Goal: Task Accomplishment & Management: Complete application form

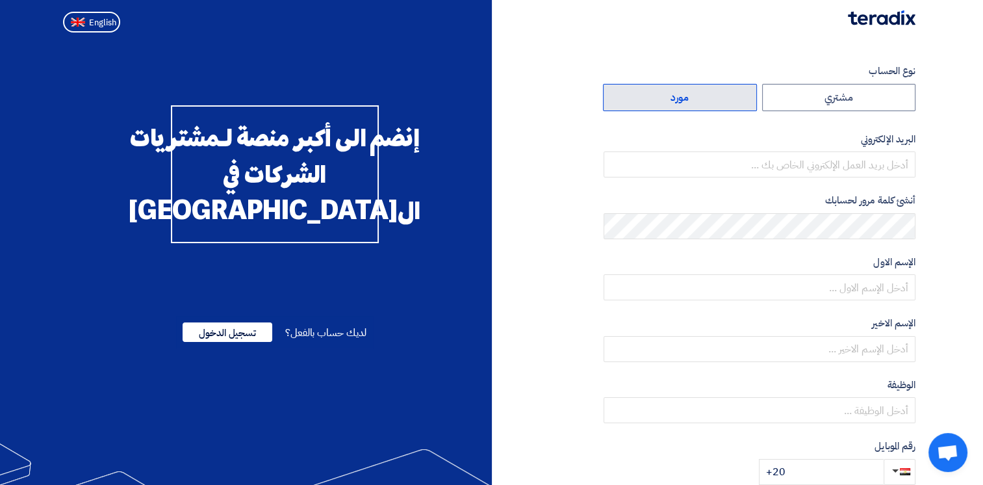
click at [669, 98] on label "مورد" at bounding box center [680, 97] width 154 height 27
click at [669, 98] on input "مورد" at bounding box center [680, 97] width 153 height 26
radio input "true"
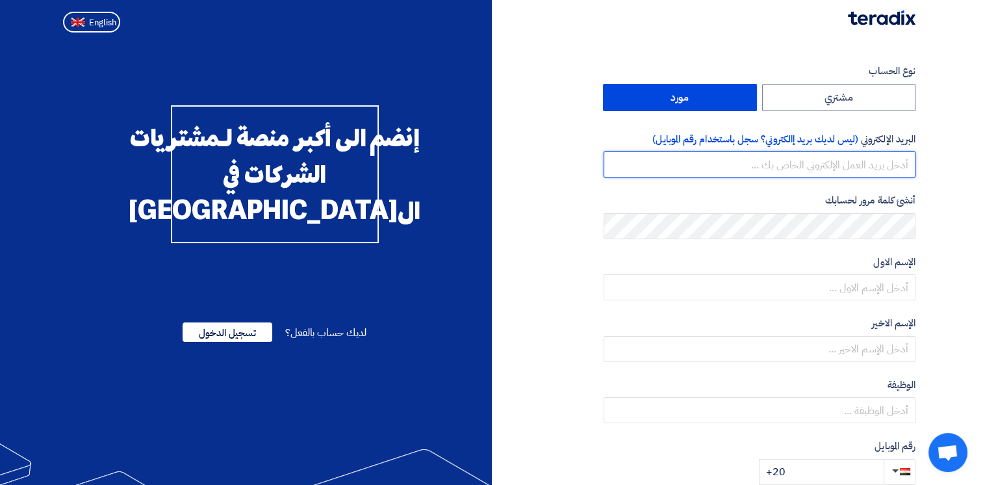
click at [669, 162] on input "email" at bounding box center [760, 164] width 312 height 26
type input "[EMAIL_ADDRESS][DOMAIN_NAME]"
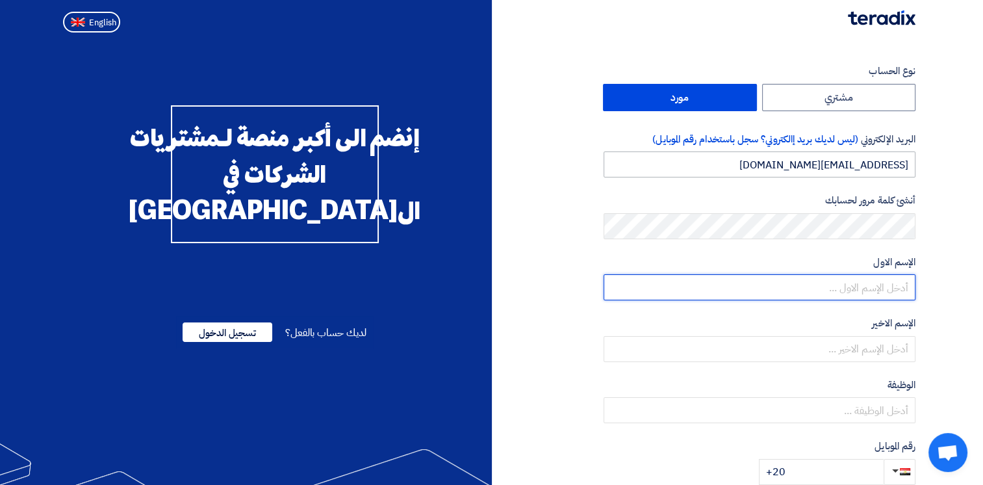
type input "[PERSON_NAME]"
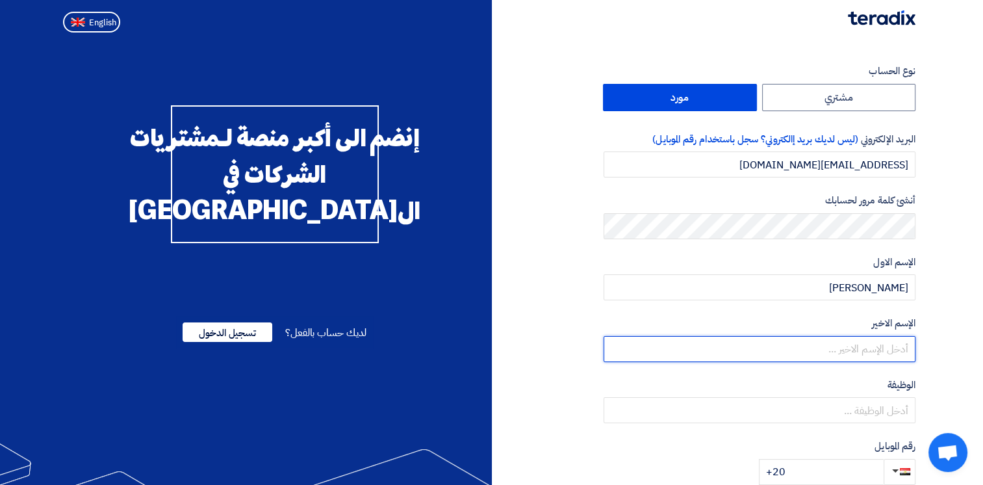
click at [669, 349] on input "text" at bounding box center [760, 349] width 312 height 26
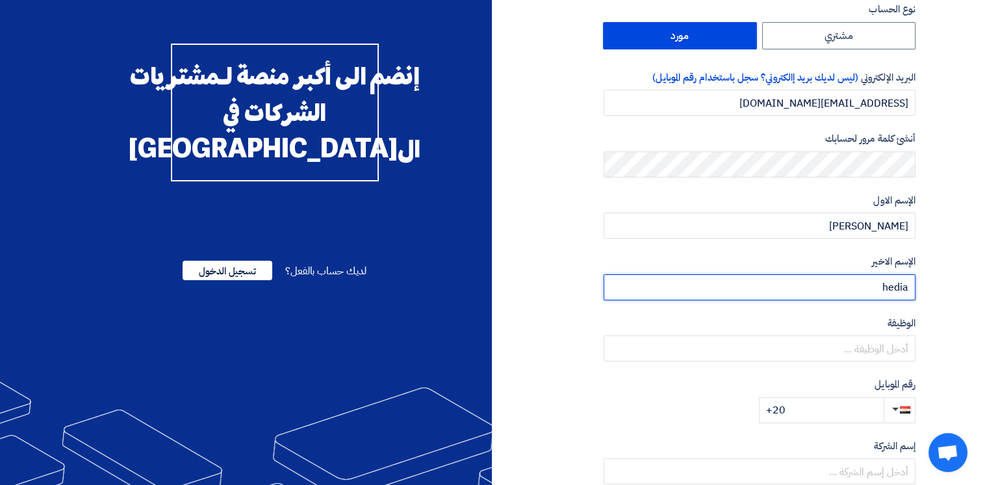
scroll to position [65, 0]
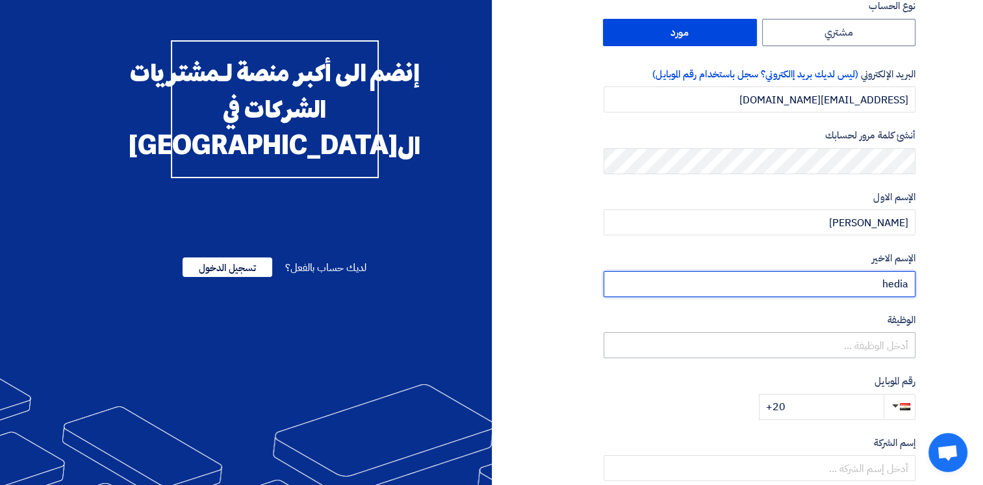
type input "hedia"
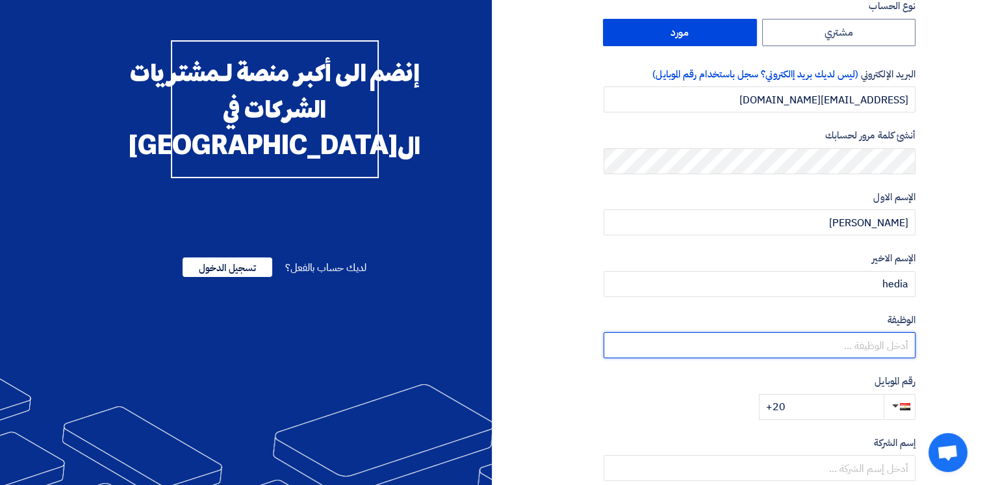
click at [669, 350] on input "text" at bounding box center [760, 345] width 312 height 26
type input "m"
type input "sales enginnering"
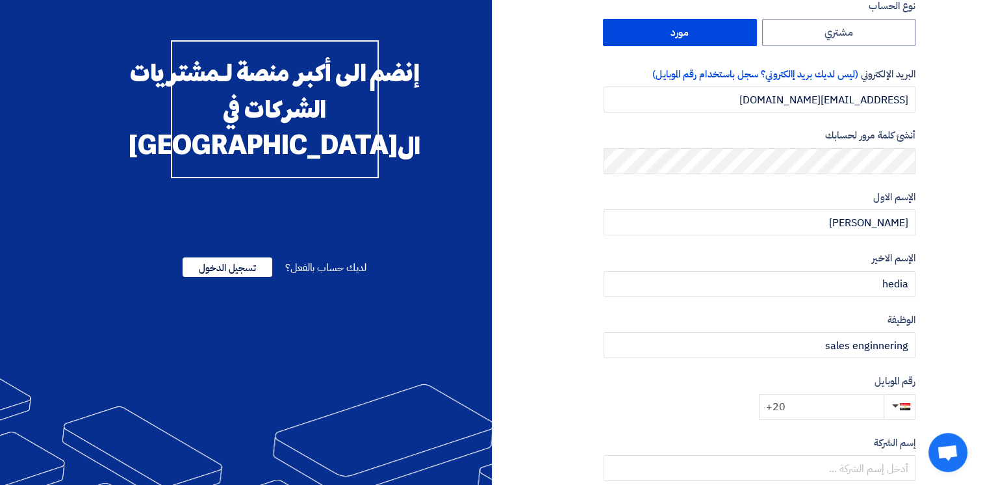
click at [669, 371] on input "+20" at bounding box center [821, 407] width 125 height 26
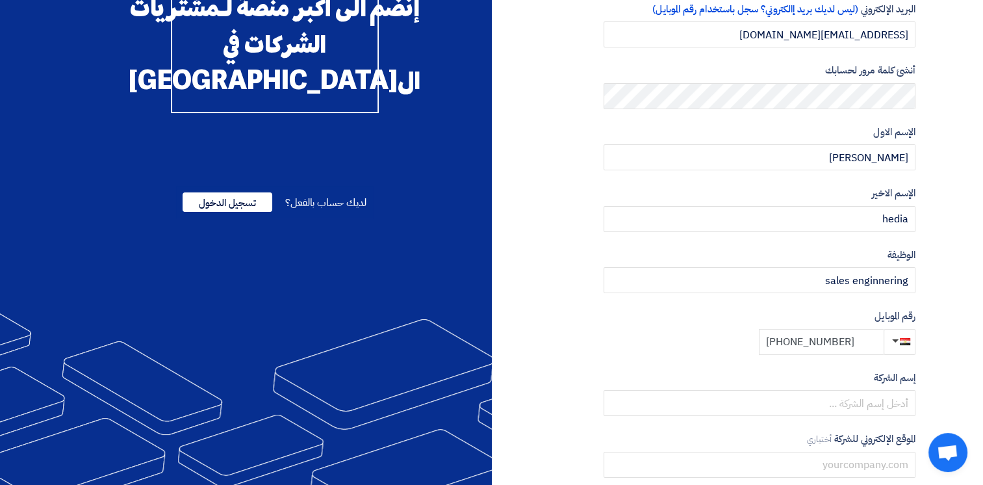
scroll to position [195, 0]
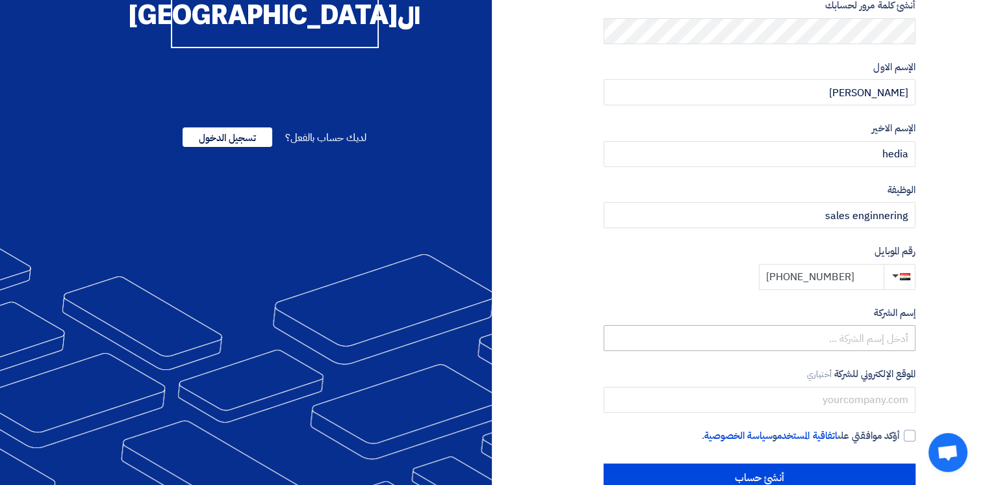
type input "[PHONE_NUMBER]"
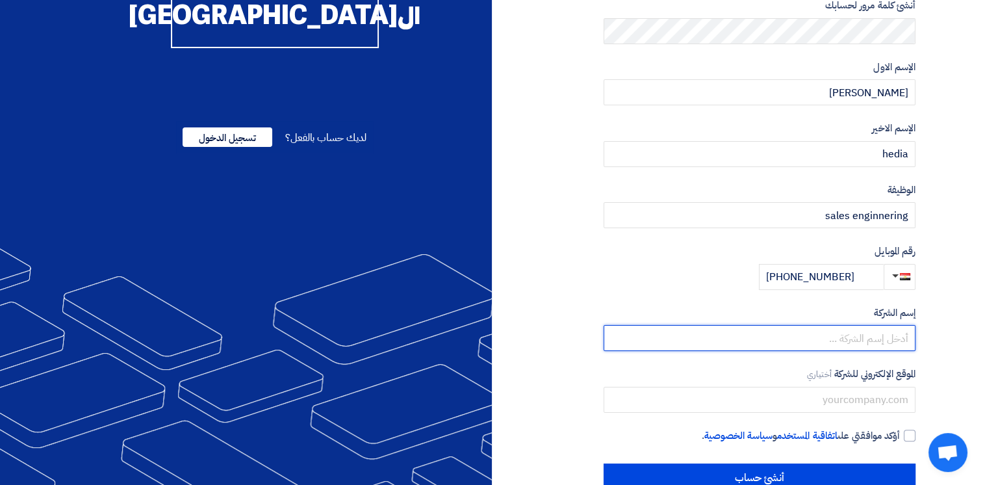
click at [669, 335] on input "text" at bounding box center [760, 338] width 312 height 26
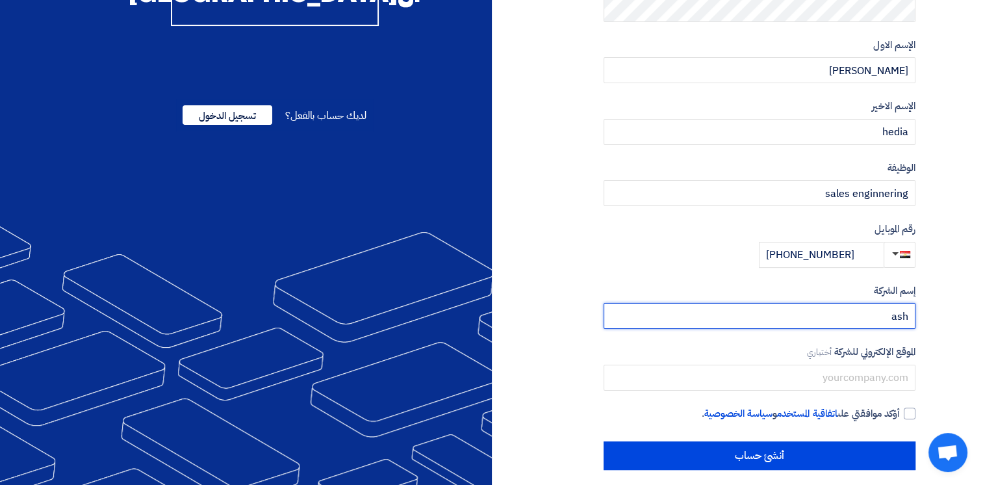
scroll to position [227, 0]
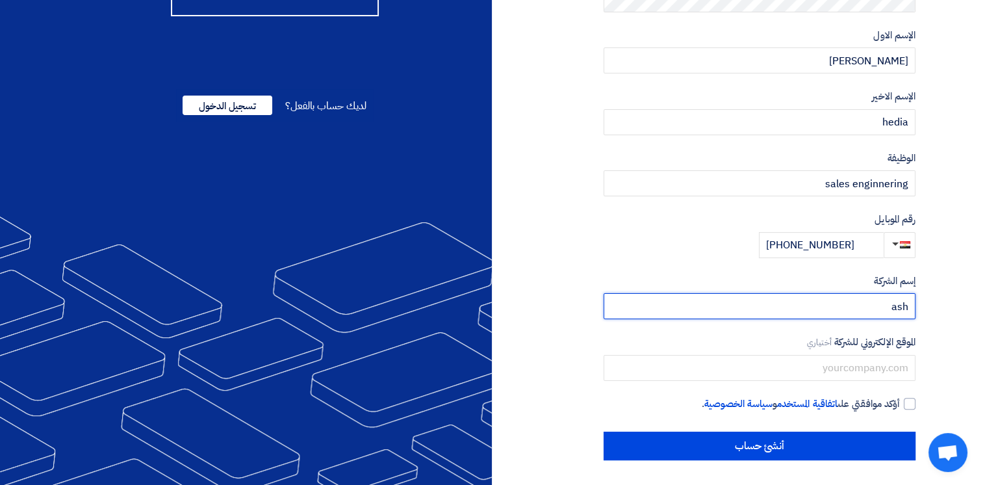
click at [669, 303] on input "ash" at bounding box center [760, 306] width 312 height 26
click at [669, 306] on input "ash" at bounding box center [760, 306] width 312 height 26
type input "ashtechs"
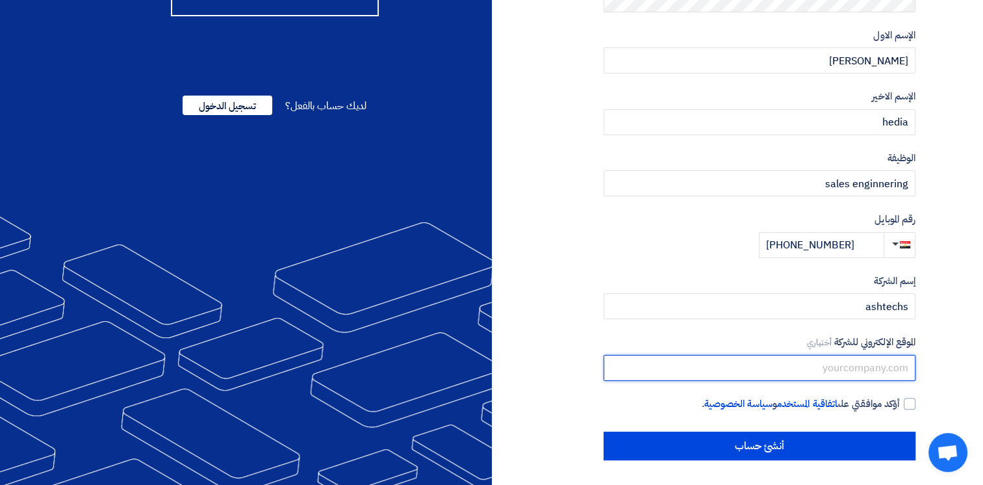
click at [669, 370] on input "text" at bounding box center [760, 368] width 312 height 26
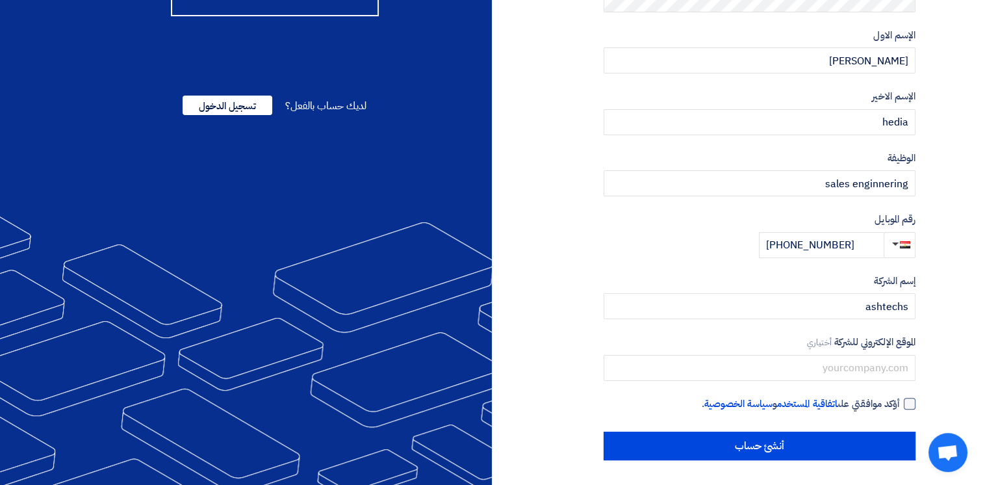
click at [669, 371] on div at bounding box center [910, 404] width 12 height 12
click at [669, 371] on input "أؤكد موافقتي على اتفاقية المستخدم و سياسة الخصوصية ." at bounding box center [744, 409] width 312 height 26
checkbox input "true"
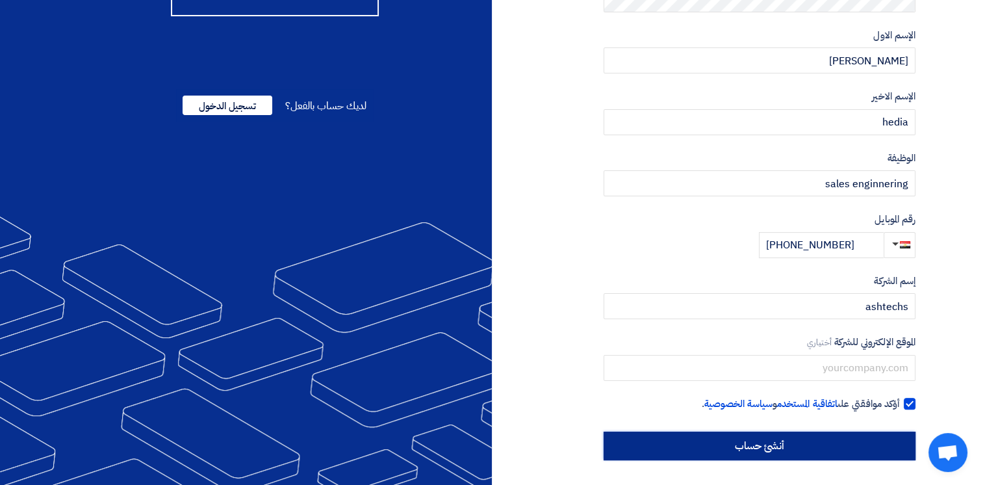
click at [669, 371] on input "أنشئ حساب" at bounding box center [760, 446] width 312 height 29
